Goal: Information Seeking & Learning: Find specific fact

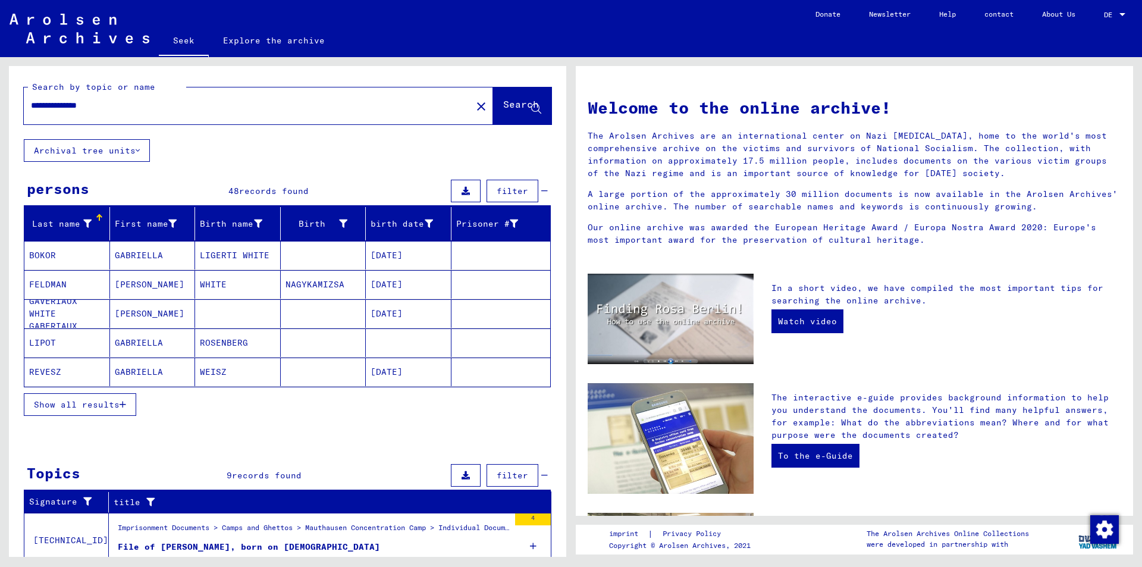
click at [125, 398] on button "Show all results" at bounding box center [80, 404] width 112 height 23
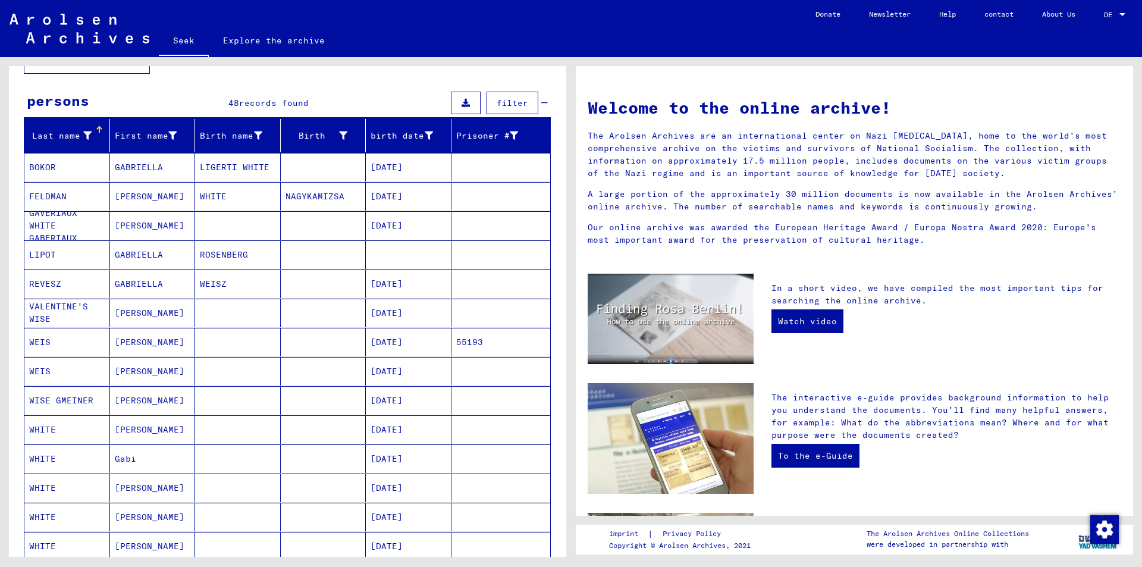
scroll to position [78, 0]
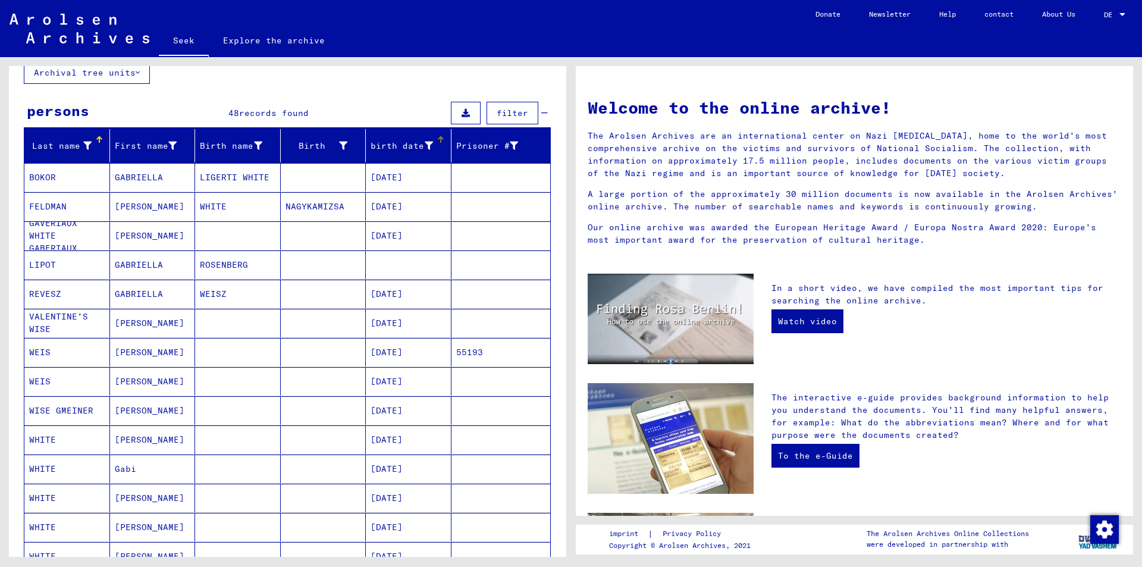
click at [410, 152] on div "birth date" at bounding box center [411, 145] width 80 height 19
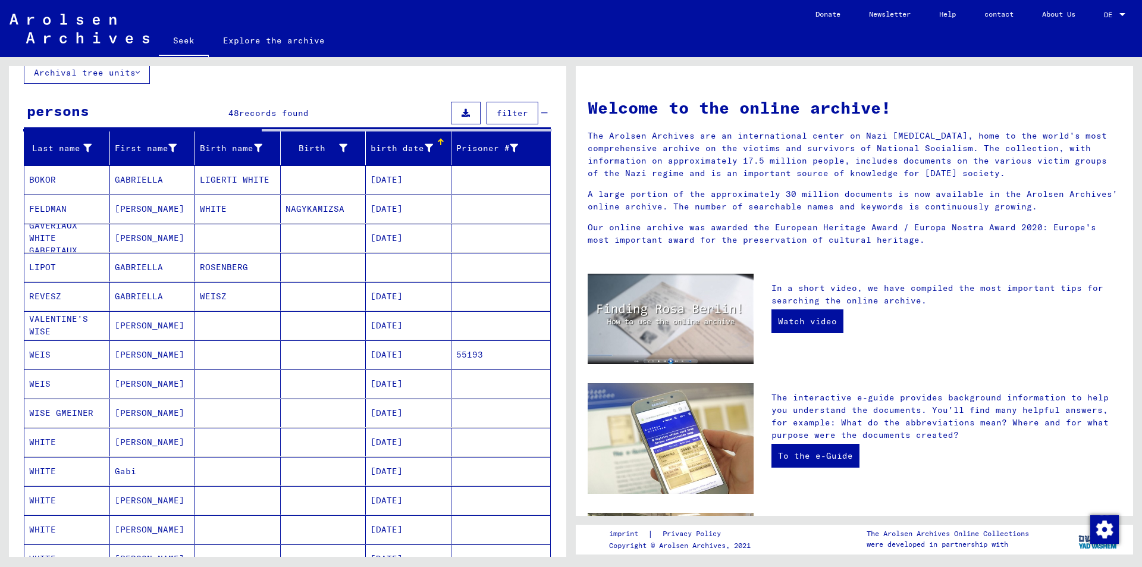
click at [429, 141] on div "birth date" at bounding box center [411, 148] width 80 height 19
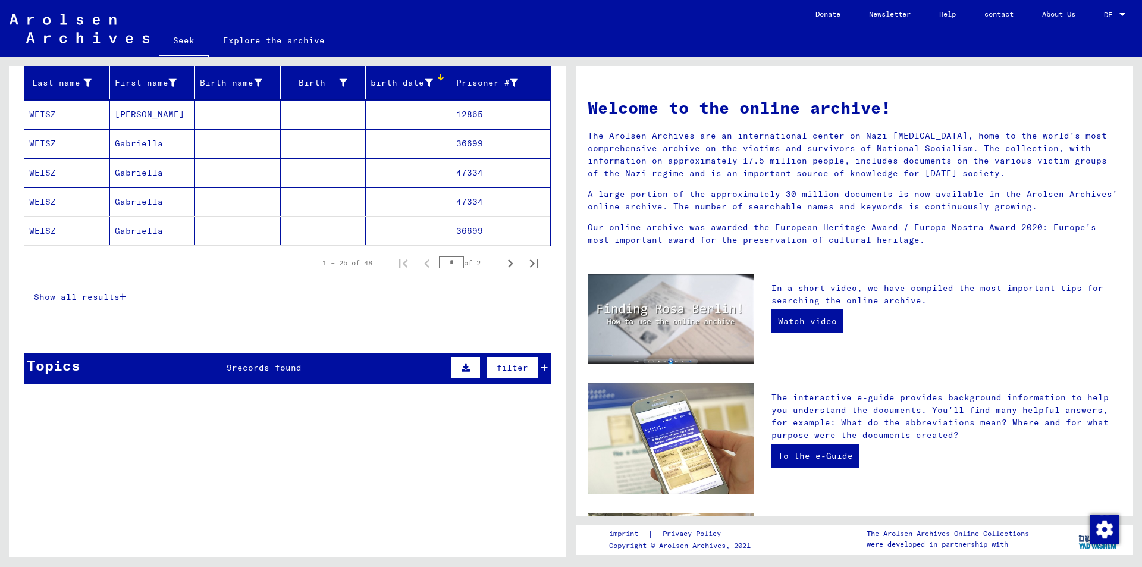
scroll to position [140, 0]
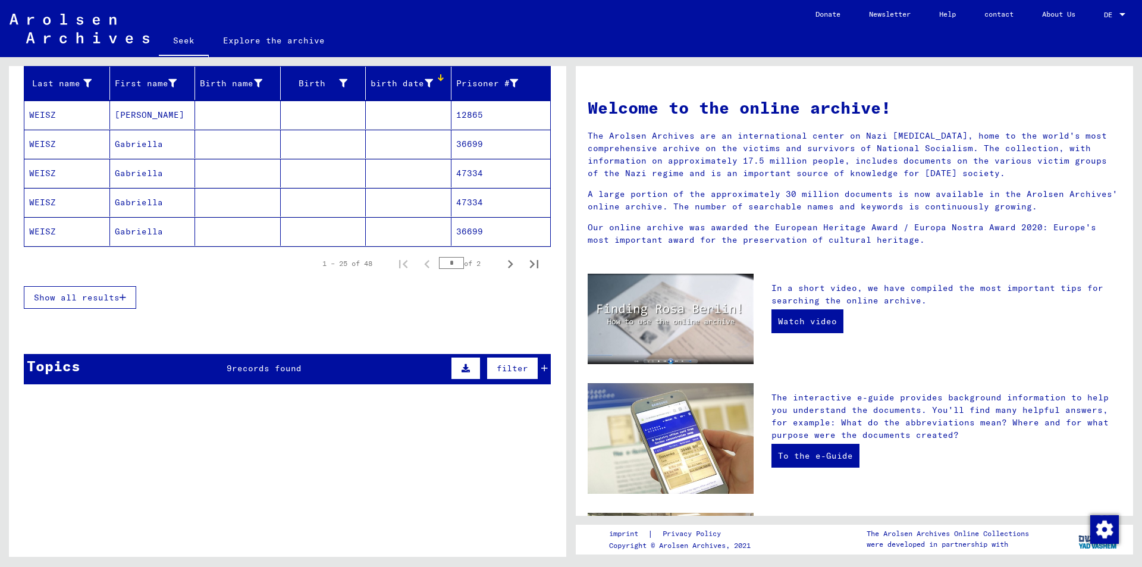
click at [83, 296] on font "Show all results" at bounding box center [77, 297] width 86 height 11
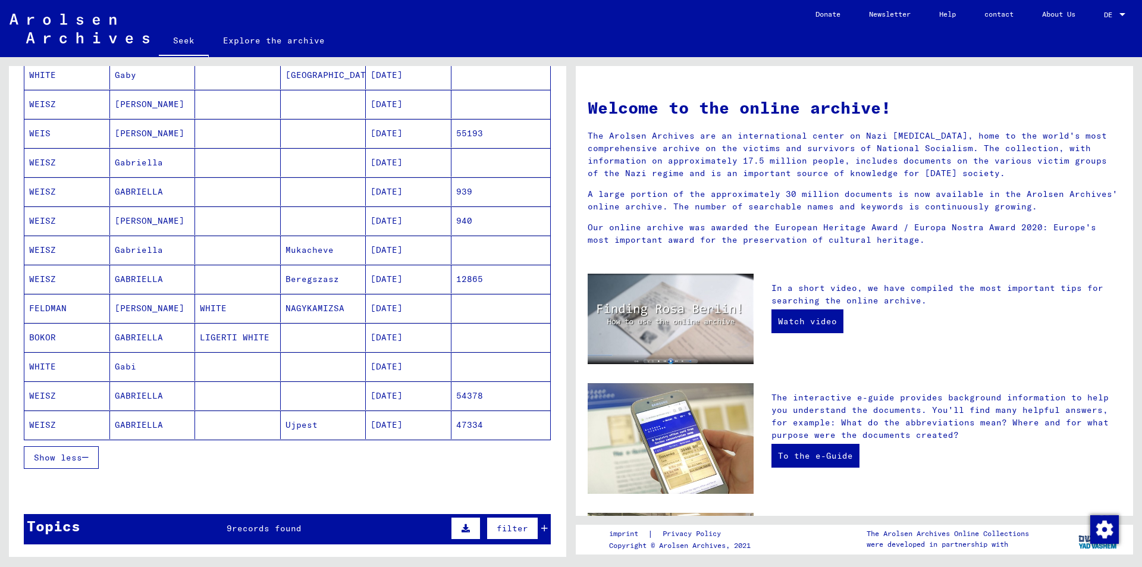
scroll to position [530, 0]
click at [68, 256] on mat-cell "WEISZ" at bounding box center [67, 250] width 86 height 29
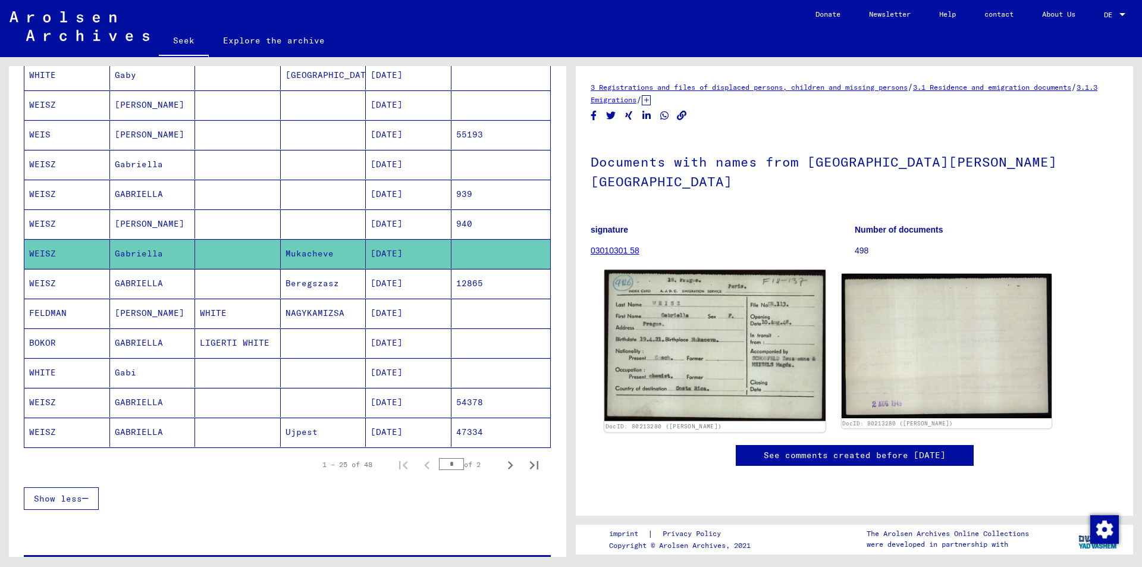
click at [688, 308] on img at bounding box center [714, 345] width 221 height 151
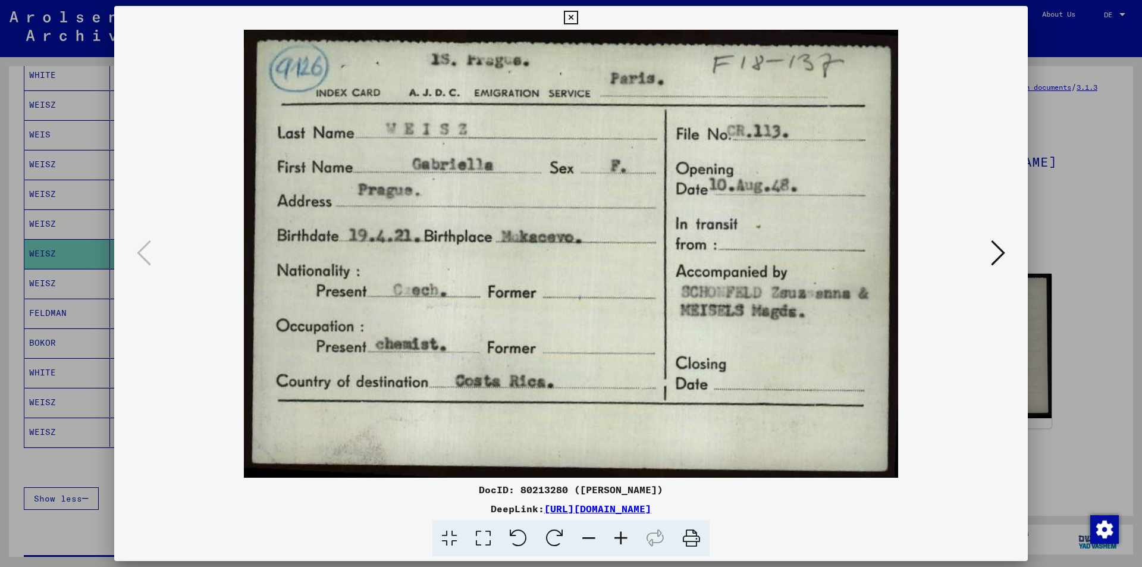
click at [109, 285] on div at bounding box center [571, 283] width 1142 height 567
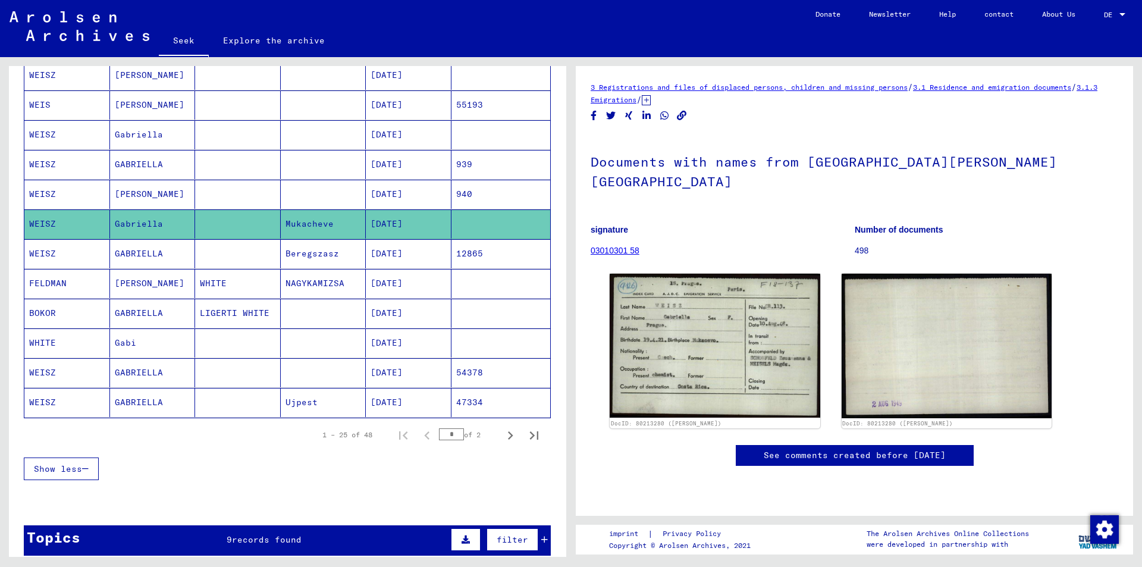
scroll to position [575, 0]
